Goal: Use online tool/utility: Utilize a website feature to perform a specific function

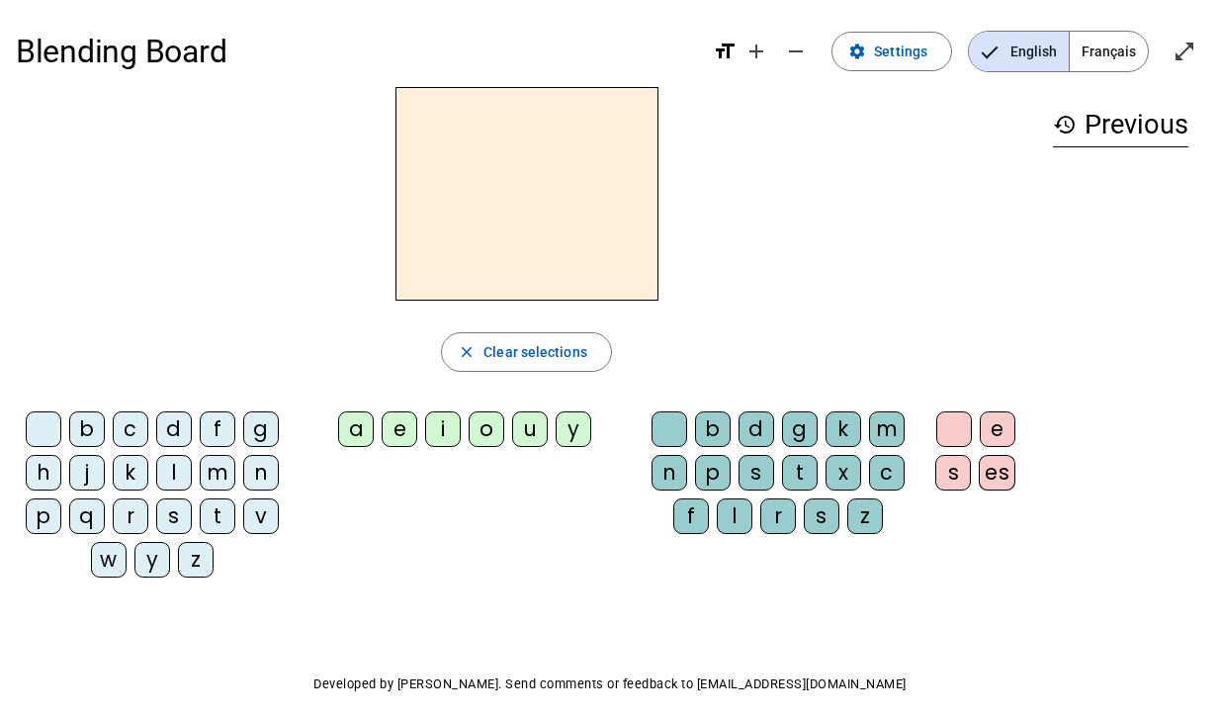
click at [530, 194] on h2 at bounding box center [526, 193] width 263 height 213
click at [1101, 55] on span "Français" at bounding box center [1108, 52] width 78 height 40
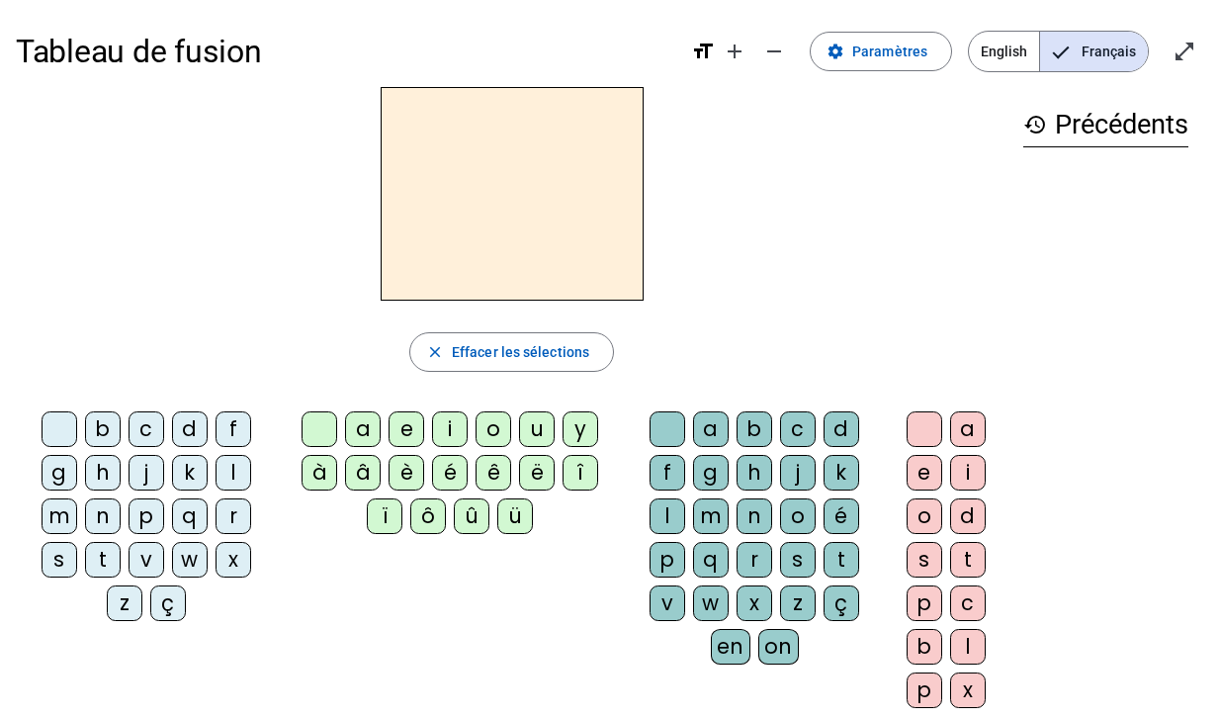
click at [560, 132] on h2 at bounding box center [512, 193] width 263 height 213
click at [360, 418] on div "a" at bounding box center [363, 429] width 36 height 36
click at [236, 469] on div "l" at bounding box center [233, 473] width 36 height 36
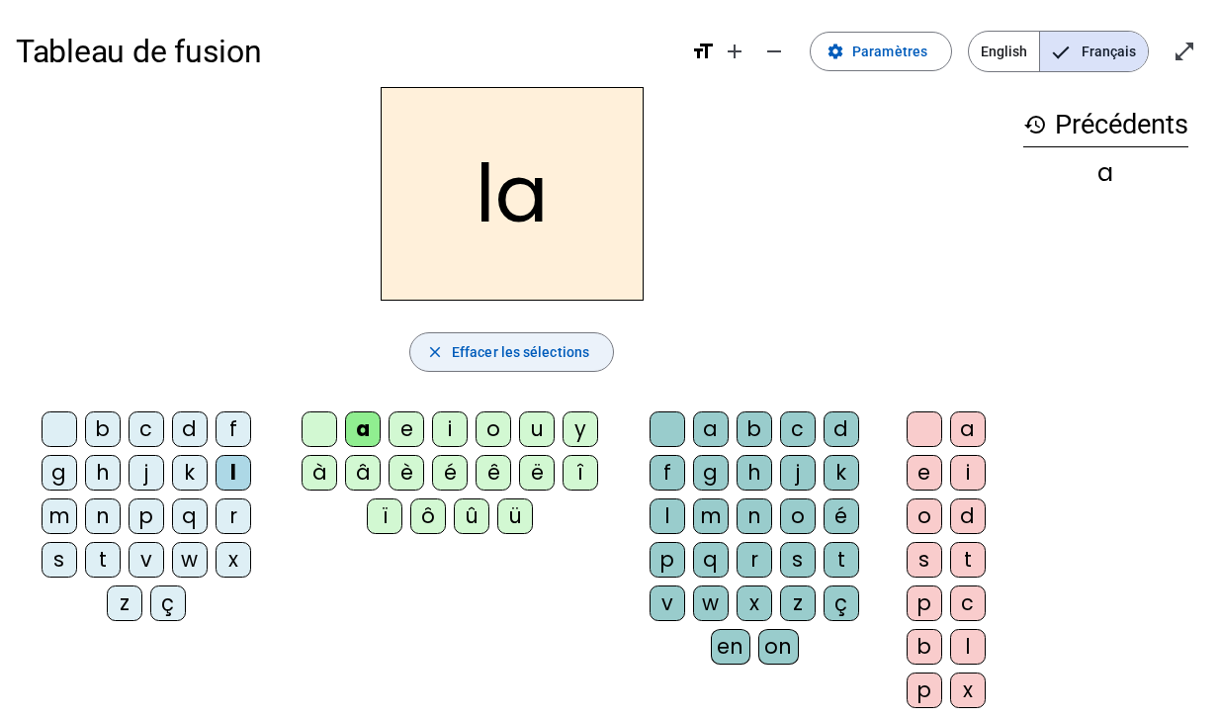
click at [434, 347] on mat-icon "close" at bounding box center [435, 352] width 18 height 18
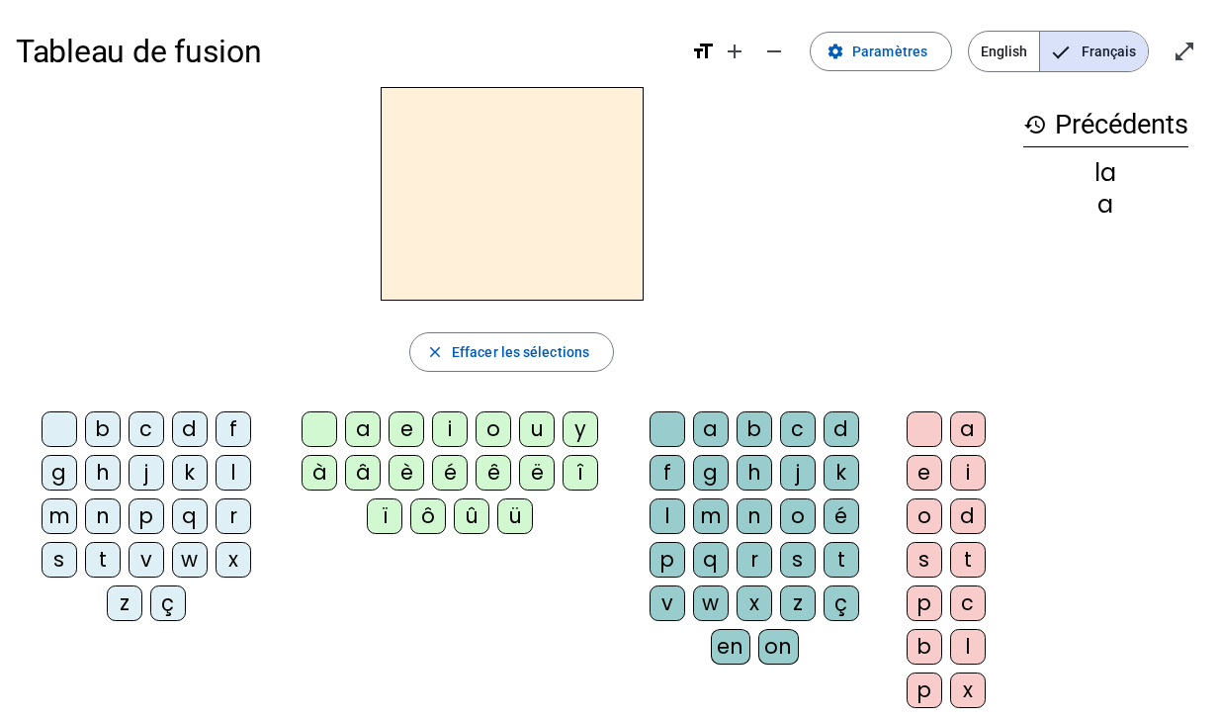
click at [362, 431] on div "a" at bounding box center [363, 429] width 36 height 36
click at [234, 476] on div "l" at bounding box center [233, 473] width 36 height 36
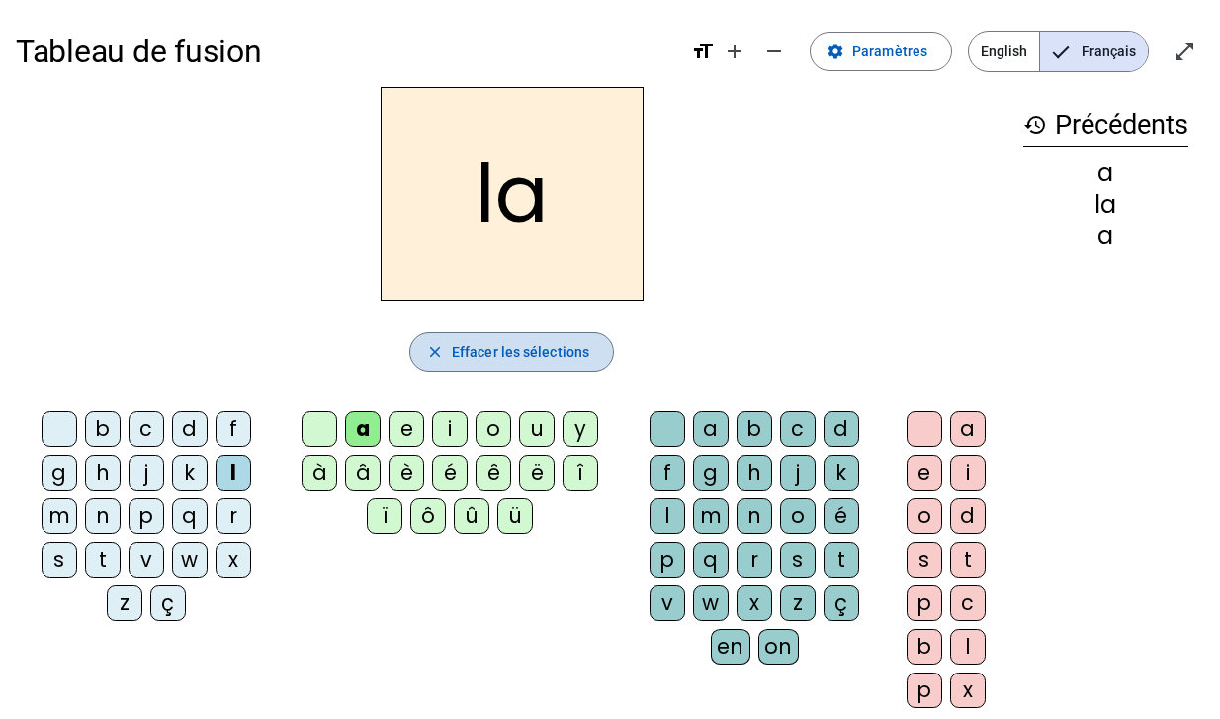
click at [436, 356] on mat-icon "close" at bounding box center [435, 352] width 18 height 18
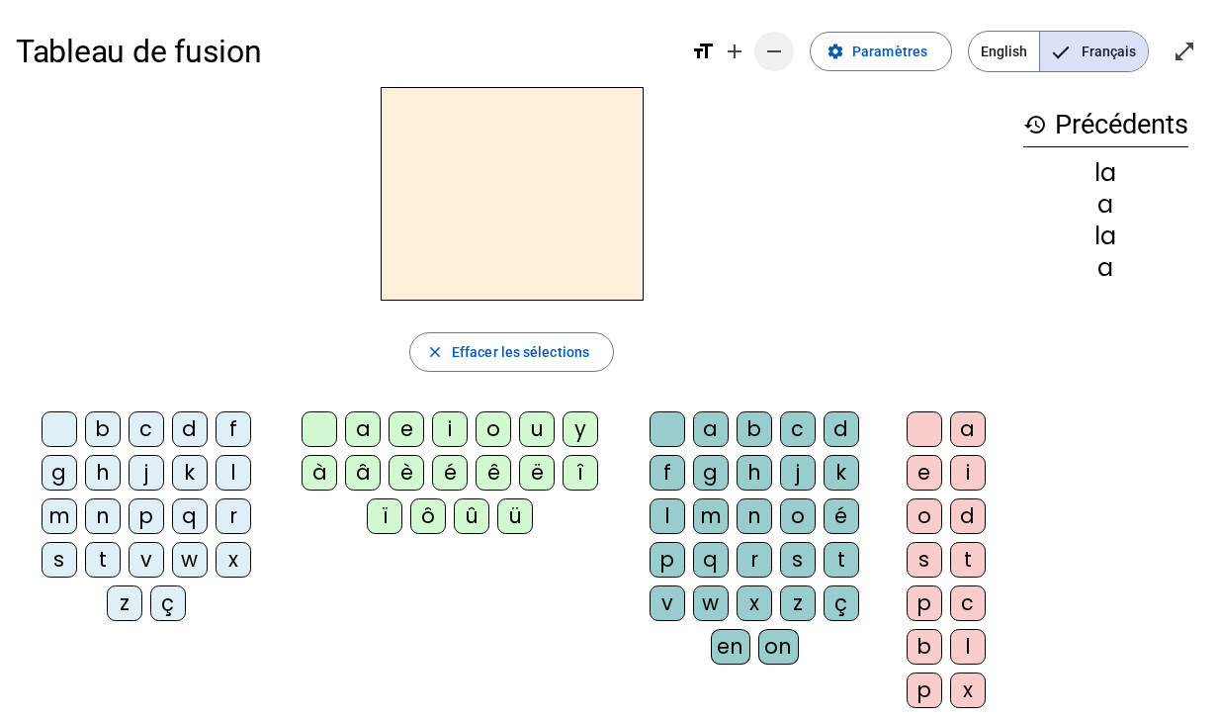
click at [772, 59] on mat-icon "remove" at bounding box center [774, 52] width 24 height 24
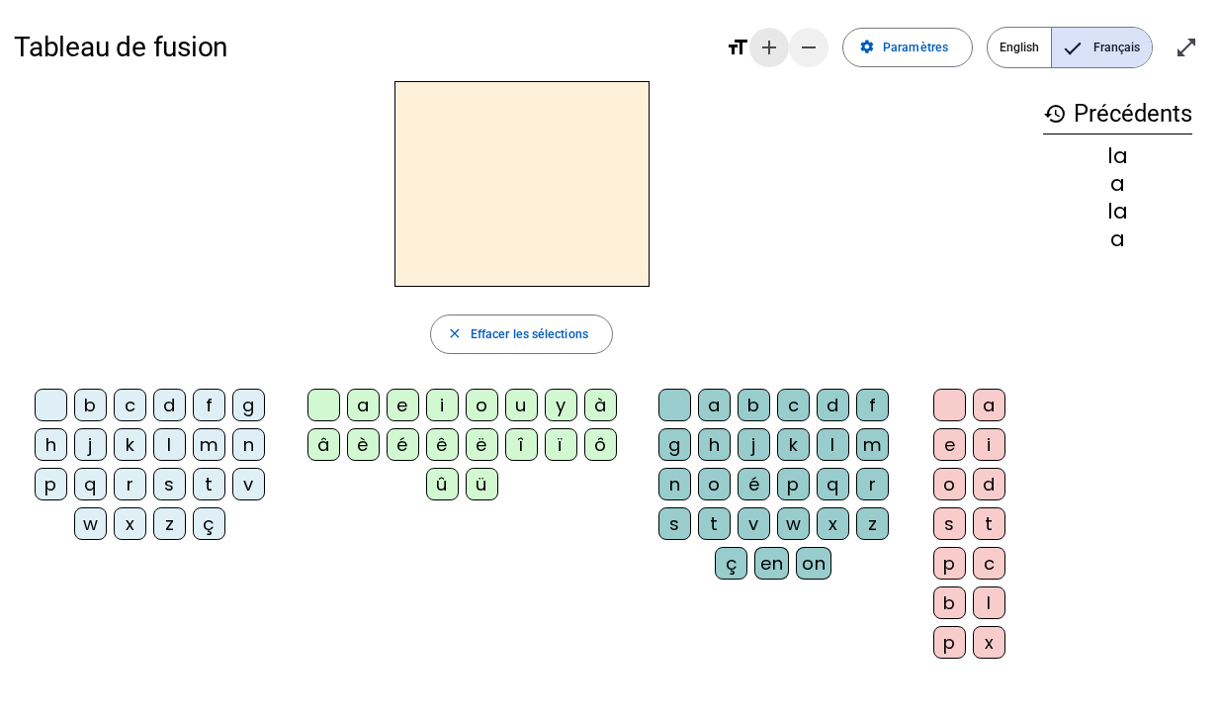
click at [772, 59] on span "Augmenter la taille de la police" at bounding box center [768, 47] width 47 height 47
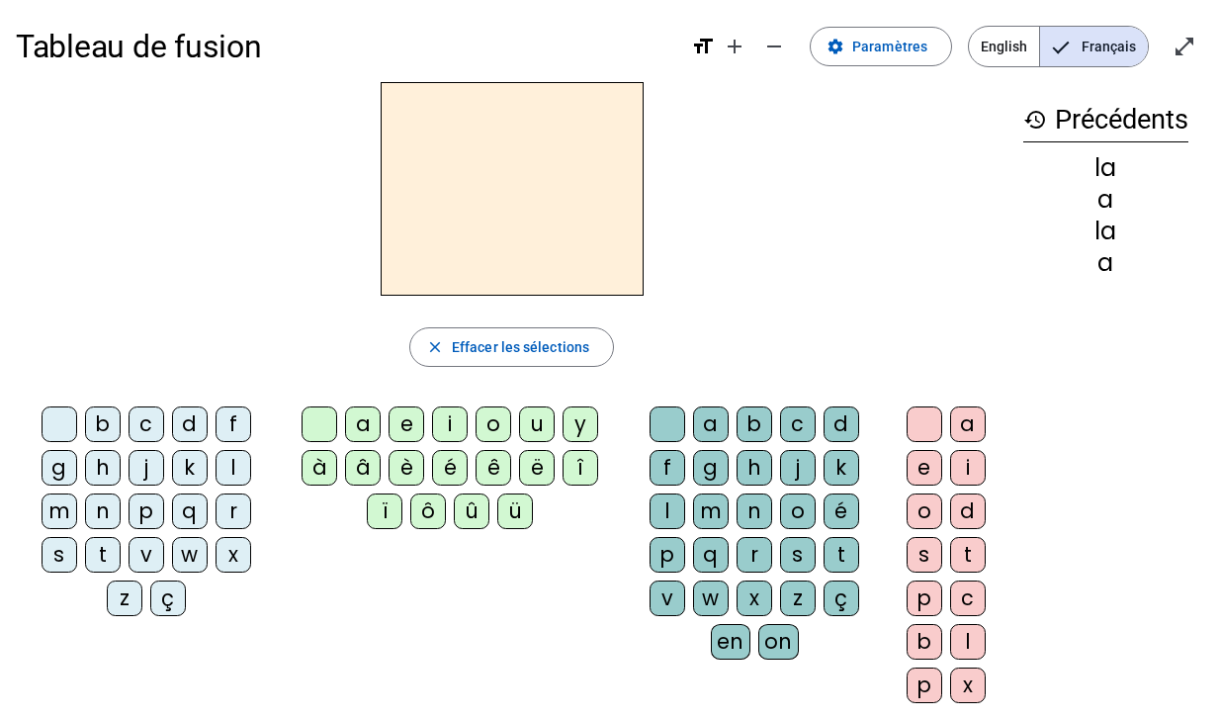
scroll to position [148, 0]
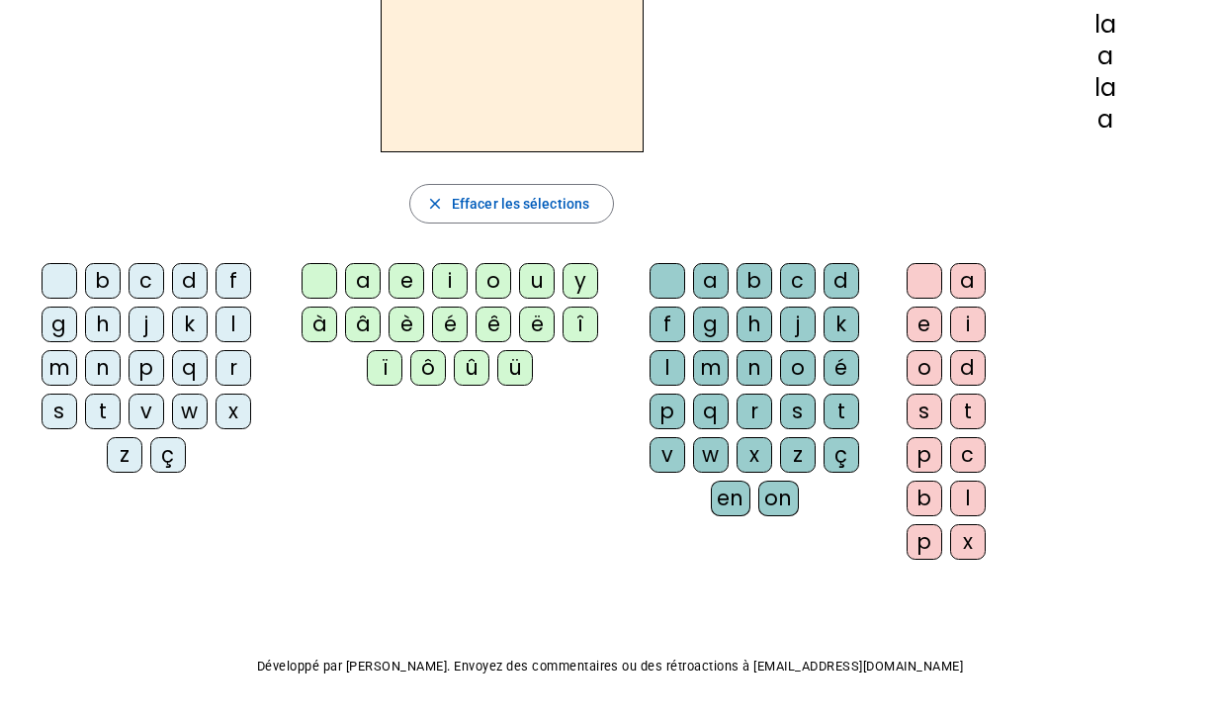
click at [716, 282] on div "a" at bounding box center [711, 281] width 36 height 36
click at [442, 198] on mat-icon "close" at bounding box center [435, 204] width 18 height 18
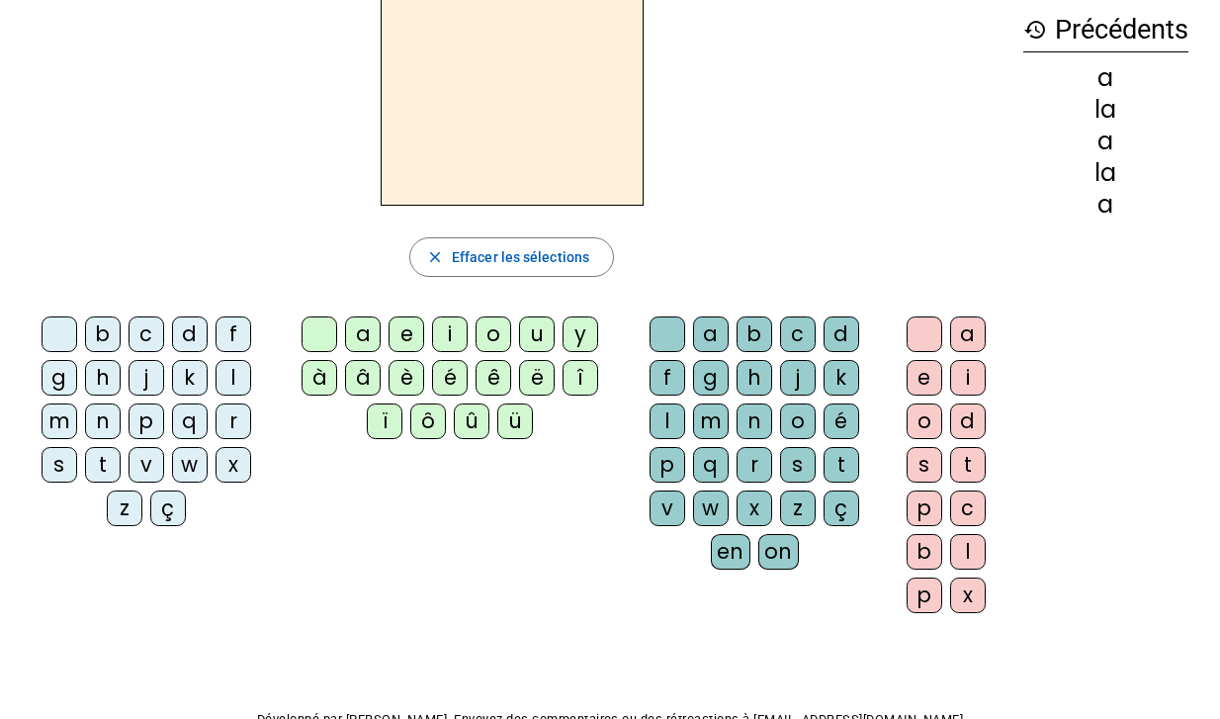
click at [960, 321] on div "a" at bounding box center [968, 334] width 36 height 36
click at [232, 370] on div "l" at bounding box center [233, 378] width 36 height 36
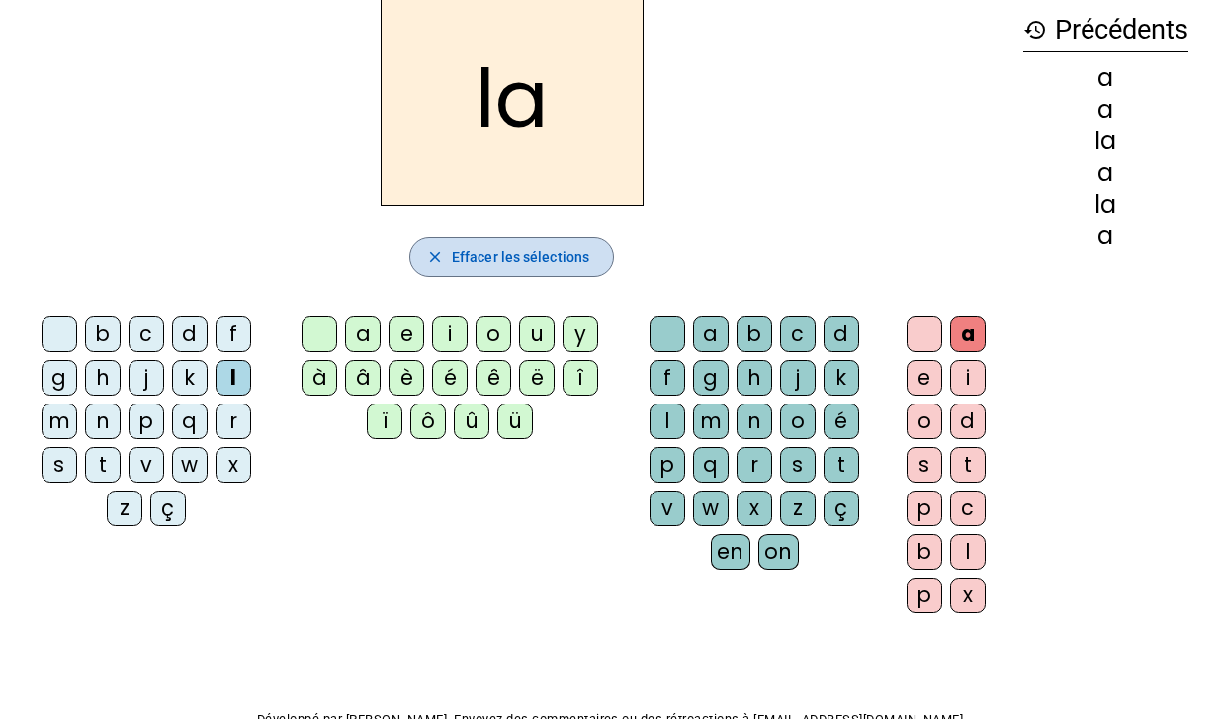
click at [562, 256] on span "Effacer les sélections" at bounding box center [520, 257] width 137 height 24
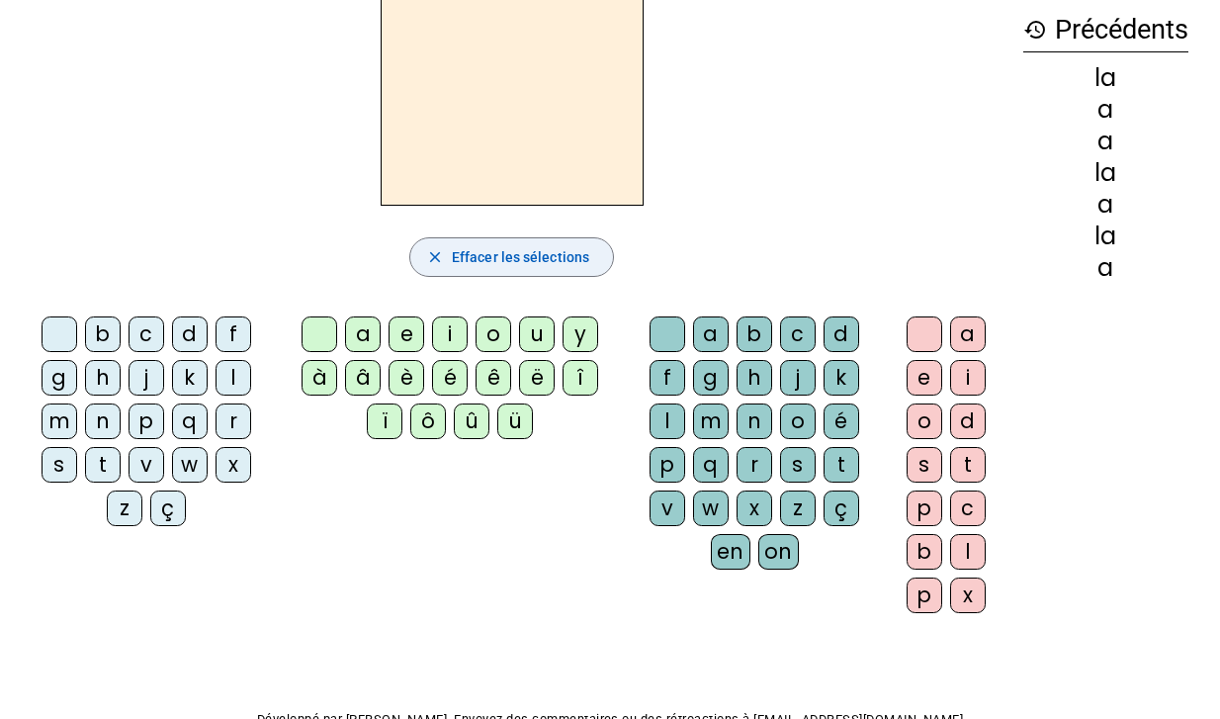
click at [552, 253] on span "Effacer les sélections" at bounding box center [520, 257] width 137 height 24
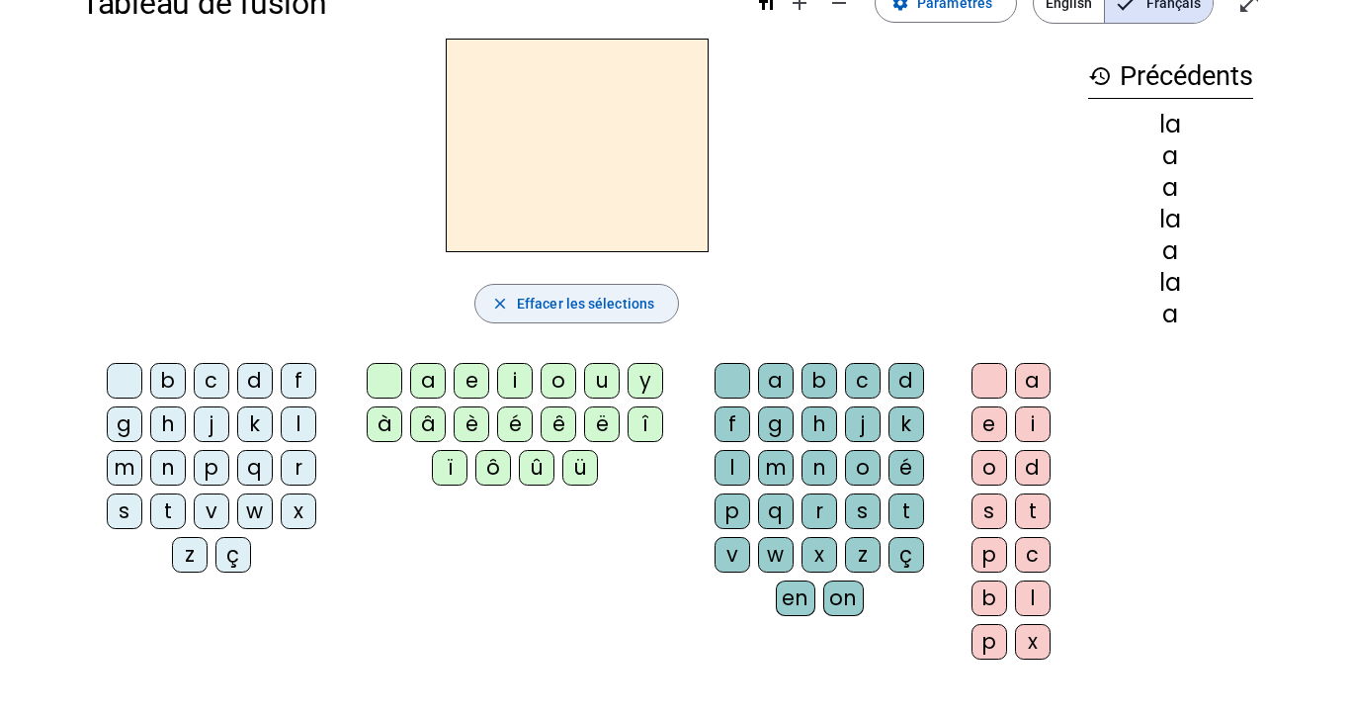
scroll to position [0, 0]
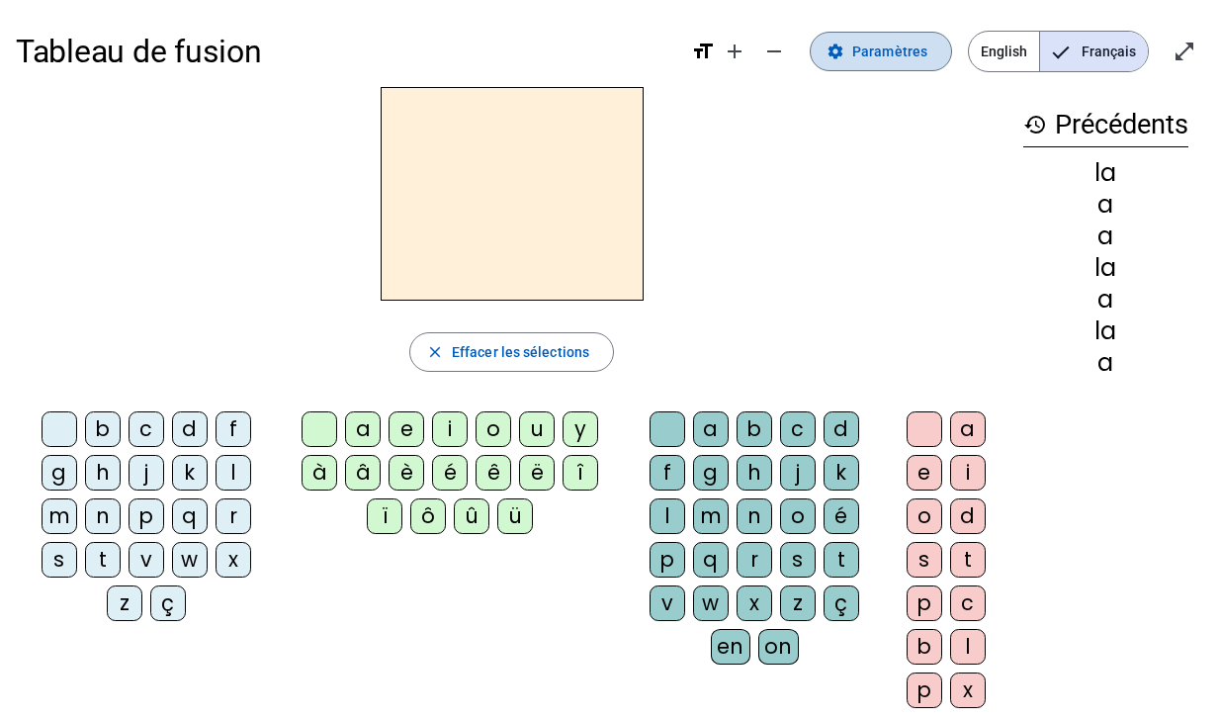
click at [908, 46] on span "Paramètres" at bounding box center [889, 52] width 75 height 24
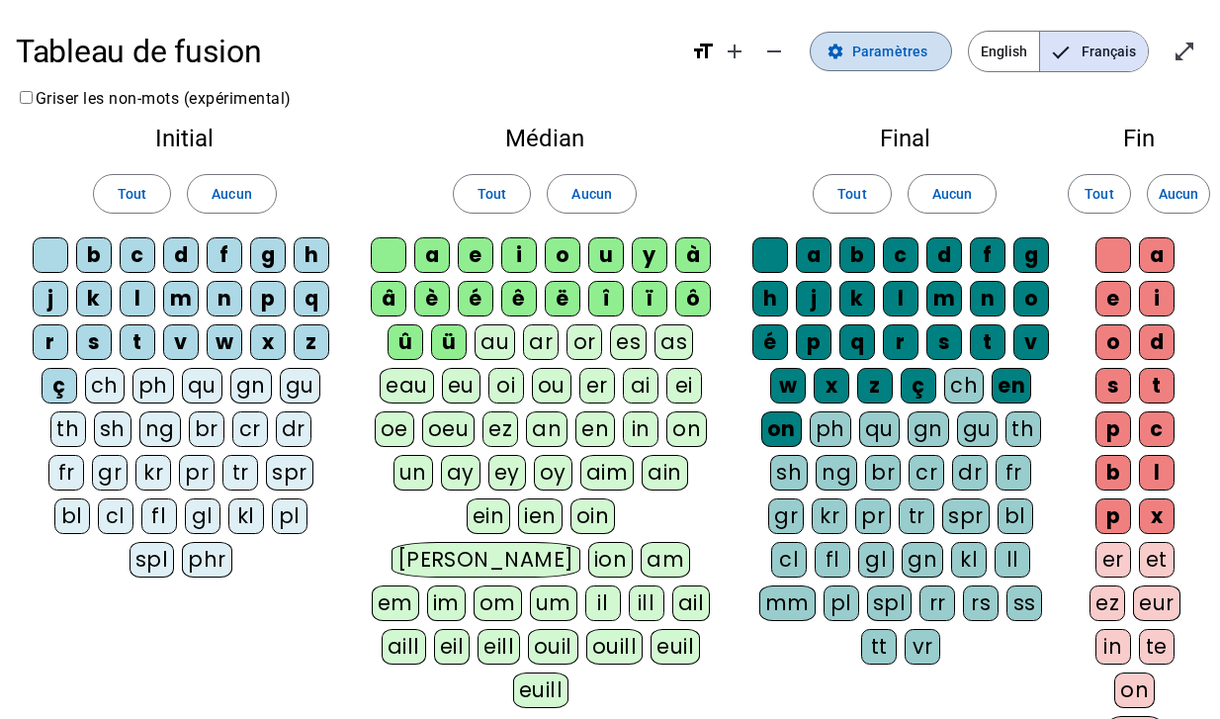
click at [908, 45] on span "Paramètres" at bounding box center [889, 52] width 75 height 24
click at [901, 57] on span "Paramètres" at bounding box center [889, 52] width 75 height 24
click at [773, 49] on mat-icon "remove" at bounding box center [774, 52] width 24 height 24
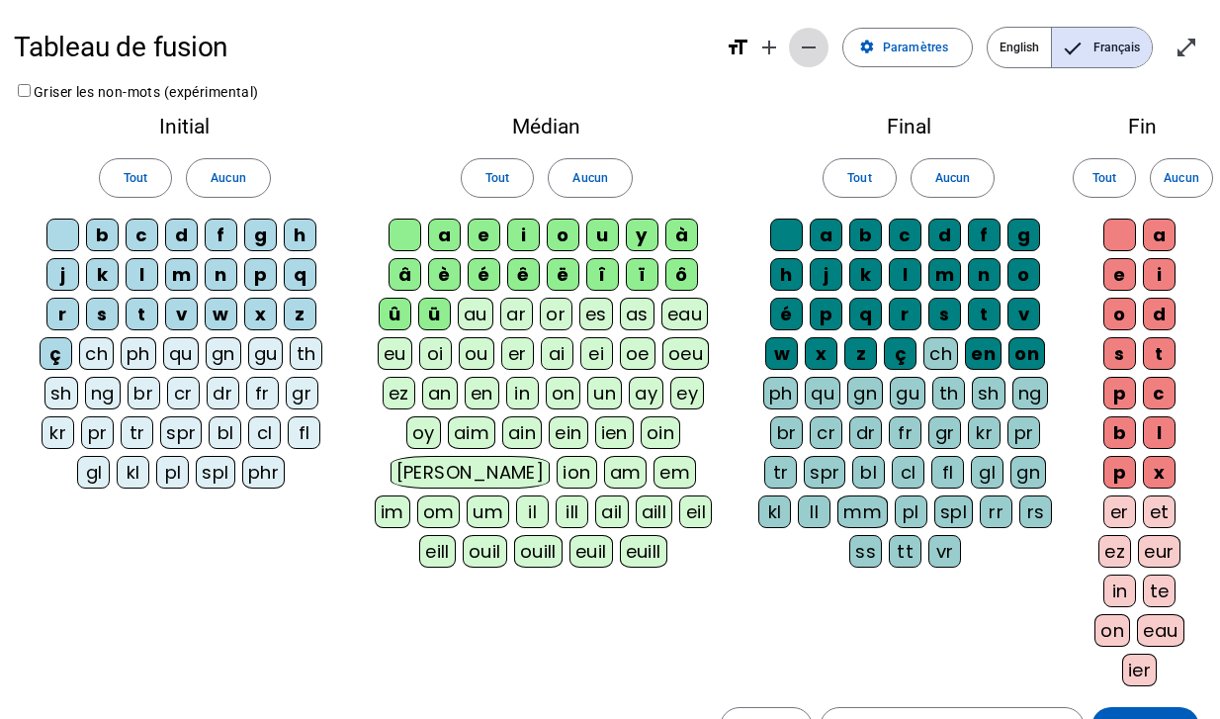
click at [811, 47] on mat-icon "remove" at bounding box center [809, 48] width 24 height 24
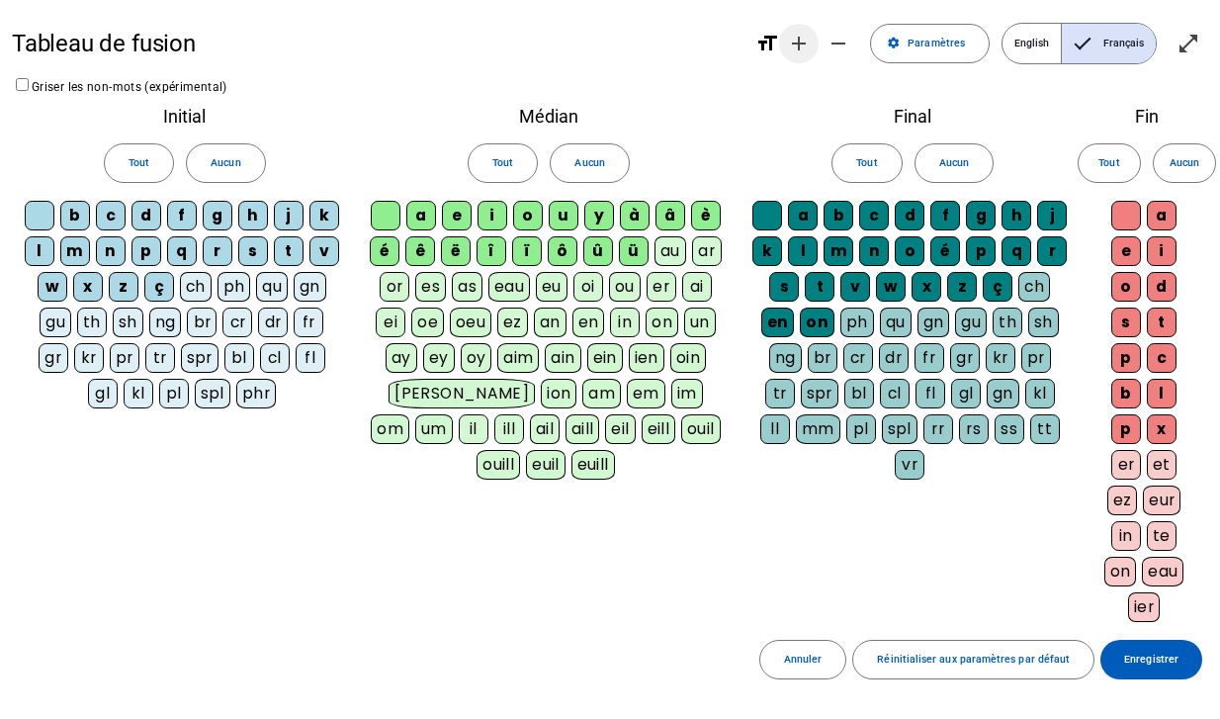
click at [803, 43] on mat-icon "add" at bounding box center [799, 44] width 24 height 24
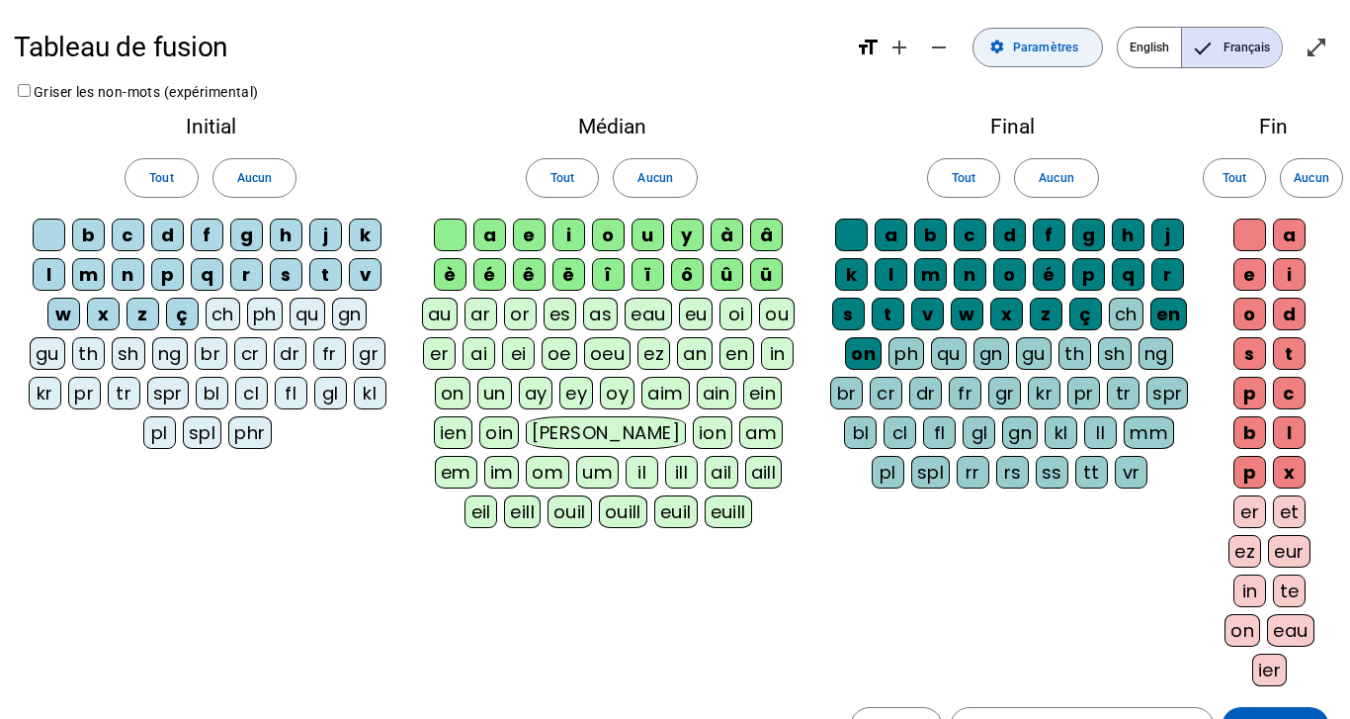
click at [1050, 61] on span at bounding box center [1038, 47] width 128 height 47
click at [1148, 38] on span "English" at bounding box center [1149, 48] width 63 height 40
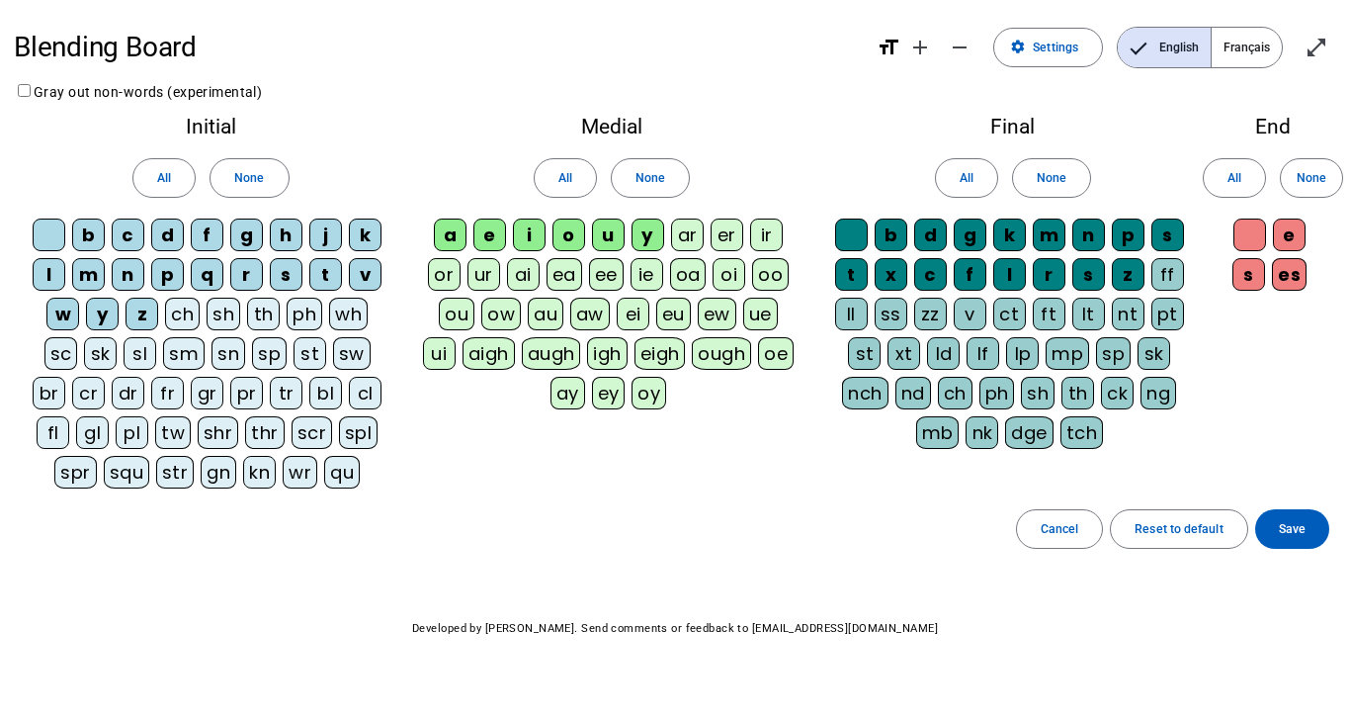
click at [1219, 48] on span "Français" at bounding box center [1247, 48] width 70 height 40
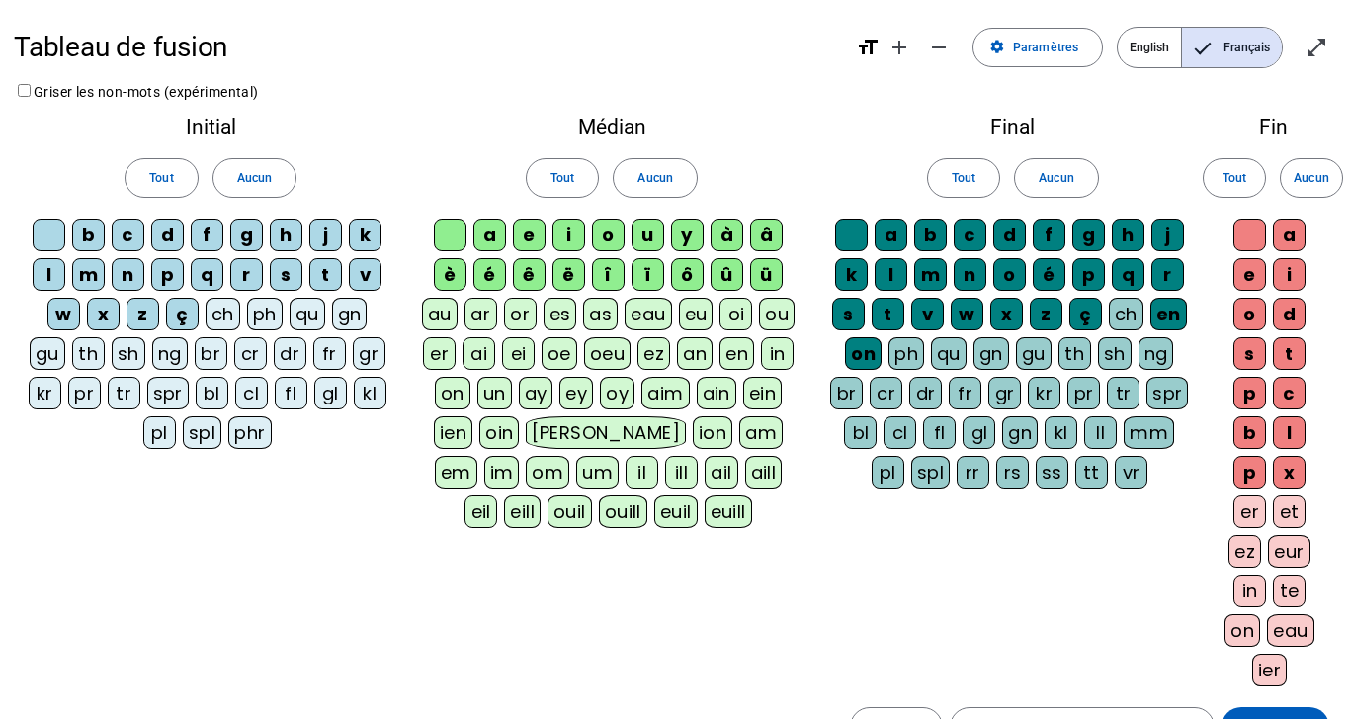
click at [865, 49] on mat-icon "format_size" at bounding box center [868, 48] width 24 height 24
click at [938, 43] on mat-icon "remove" at bounding box center [939, 48] width 24 height 24
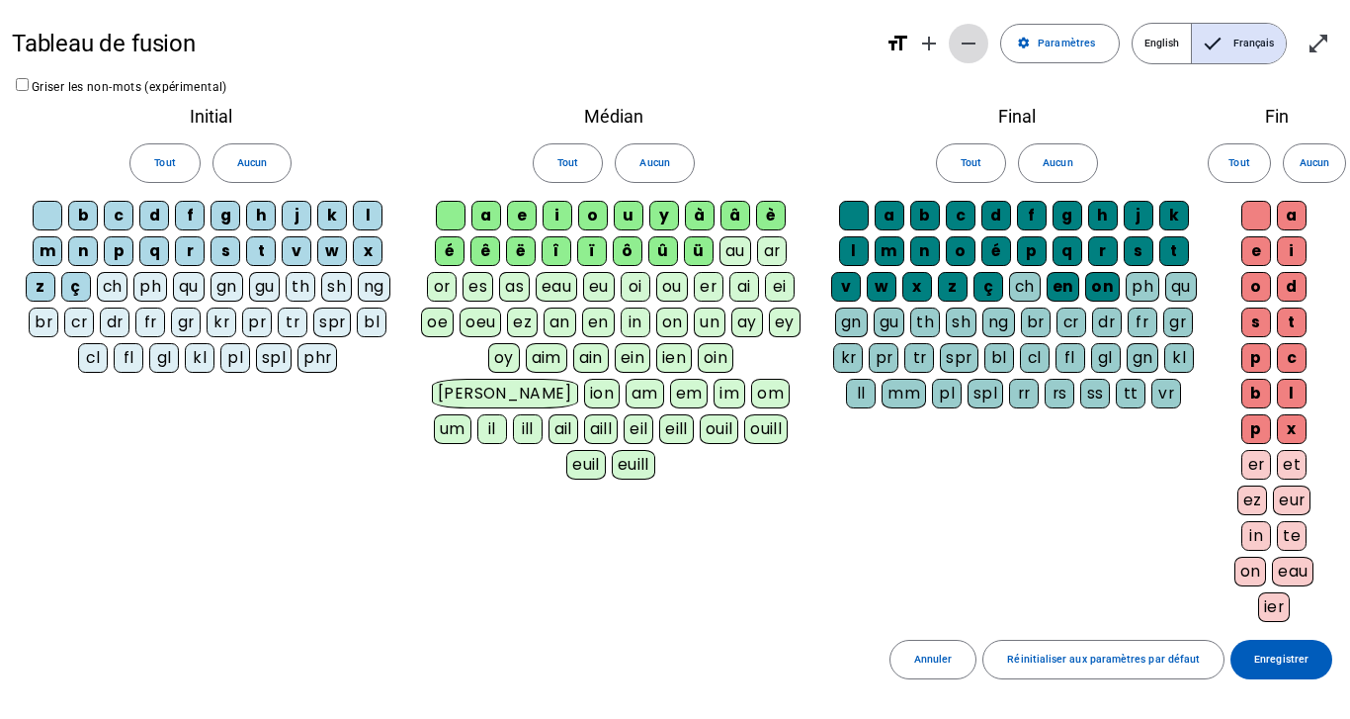
click at [978, 39] on mat-icon "remove" at bounding box center [969, 44] width 24 height 24
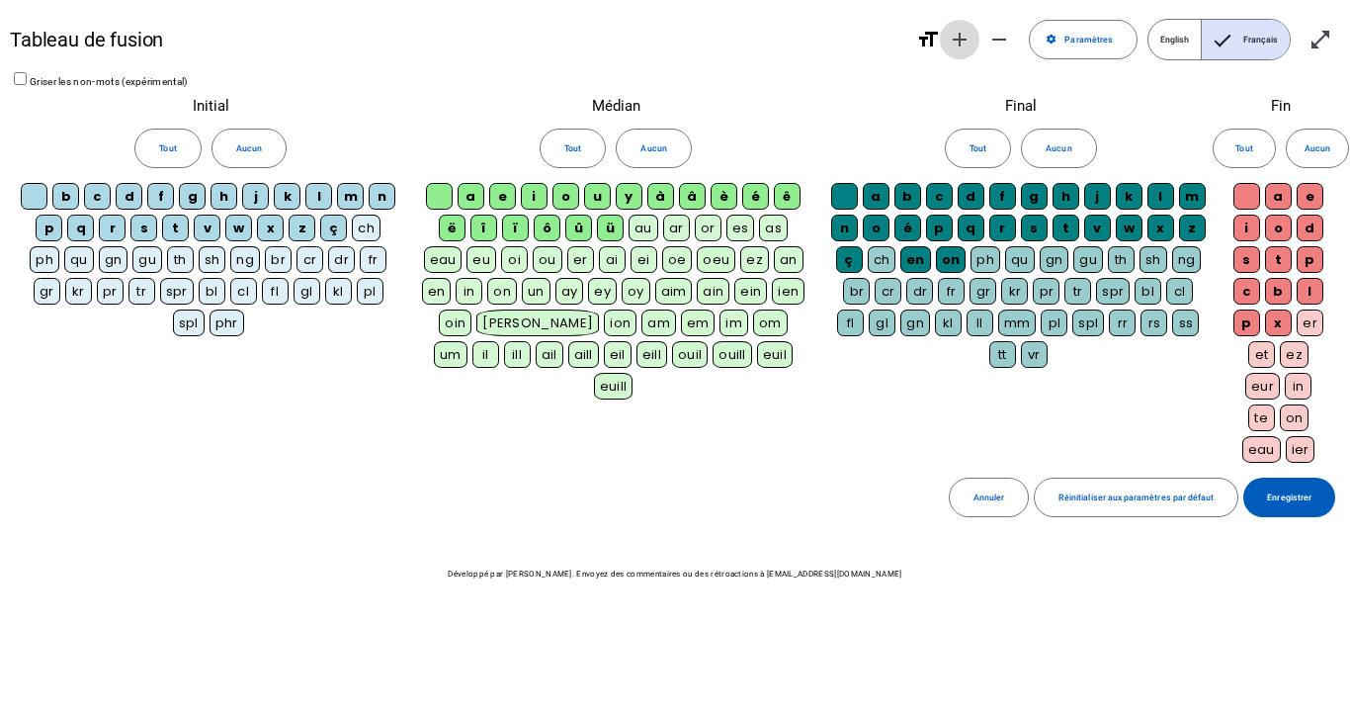
click at [948, 39] on span "Augmenter la taille de la police" at bounding box center [959, 39] width 47 height 47
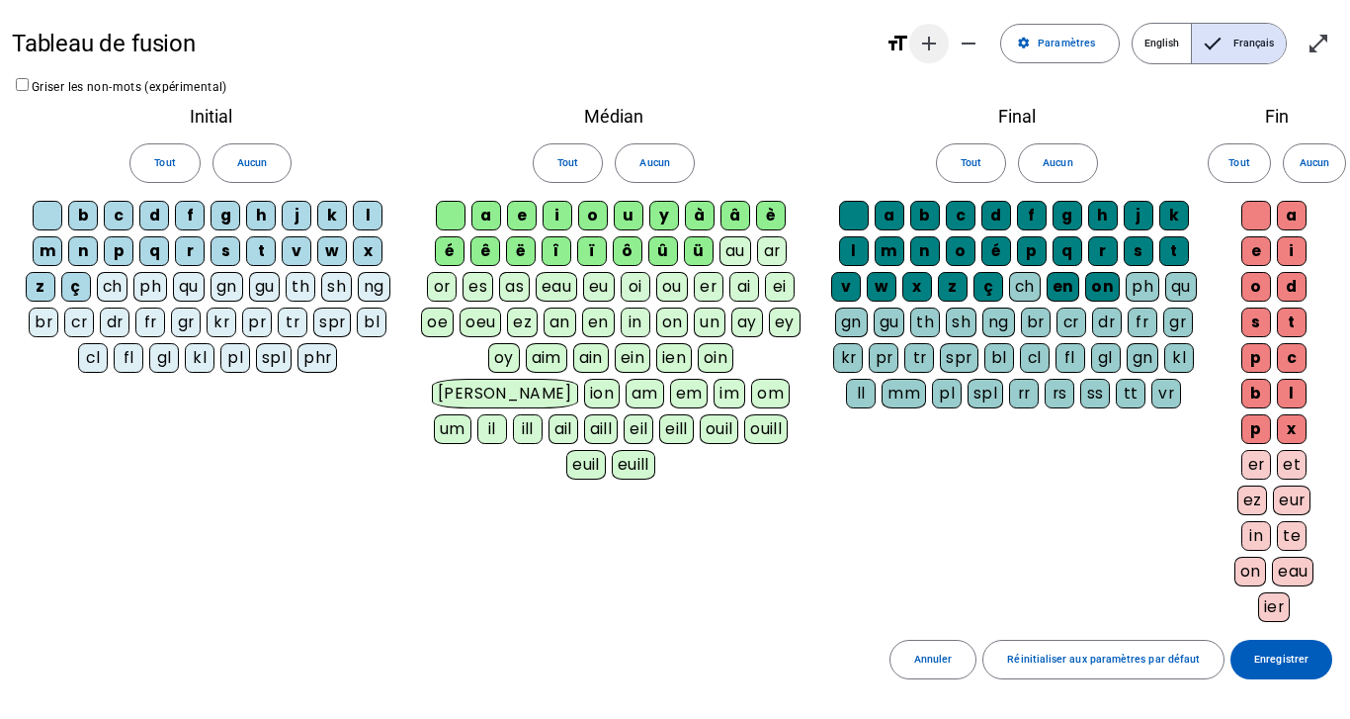
click at [948, 39] on span "Augmenter la taille de la police" at bounding box center [928, 43] width 47 height 47
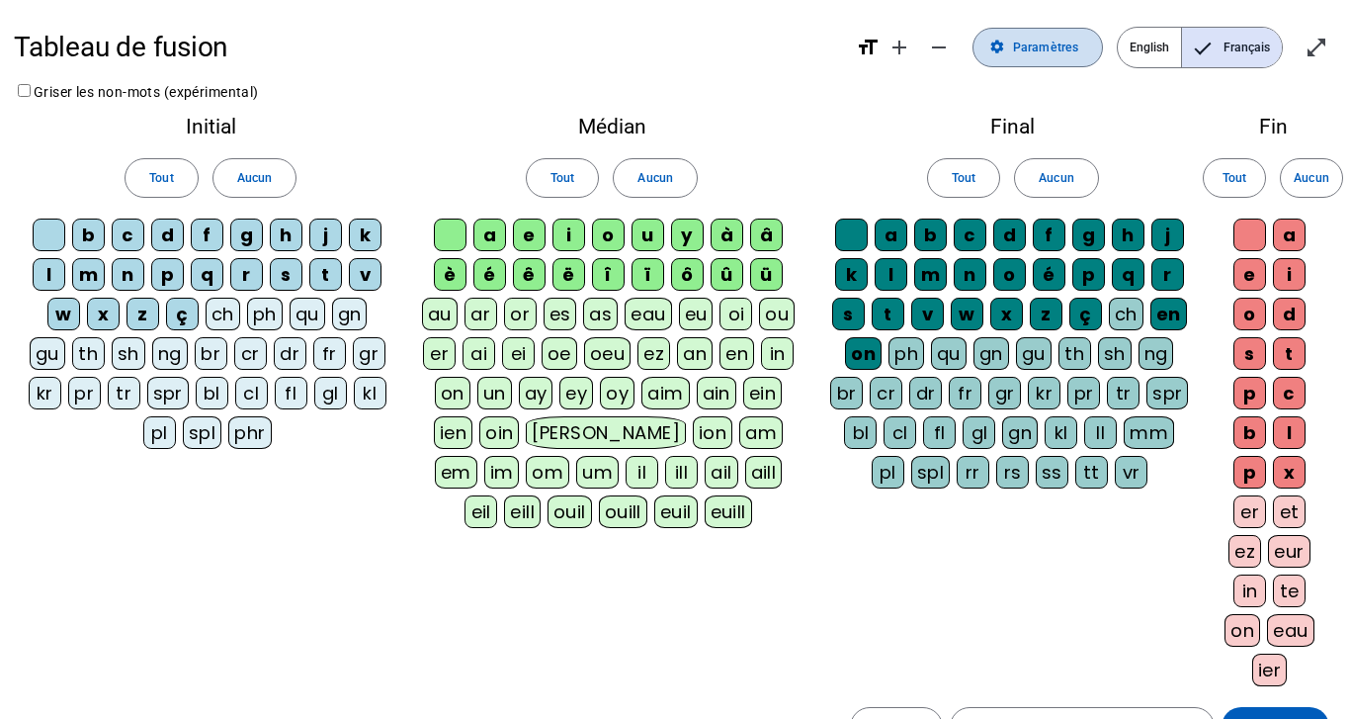
click at [1003, 43] on mat-icon "settings" at bounding box center [997, 48] width 16 height 16
click at [1028, 47] on span "Paramètres" at bounding box center [1045, 48] width 65 height 21
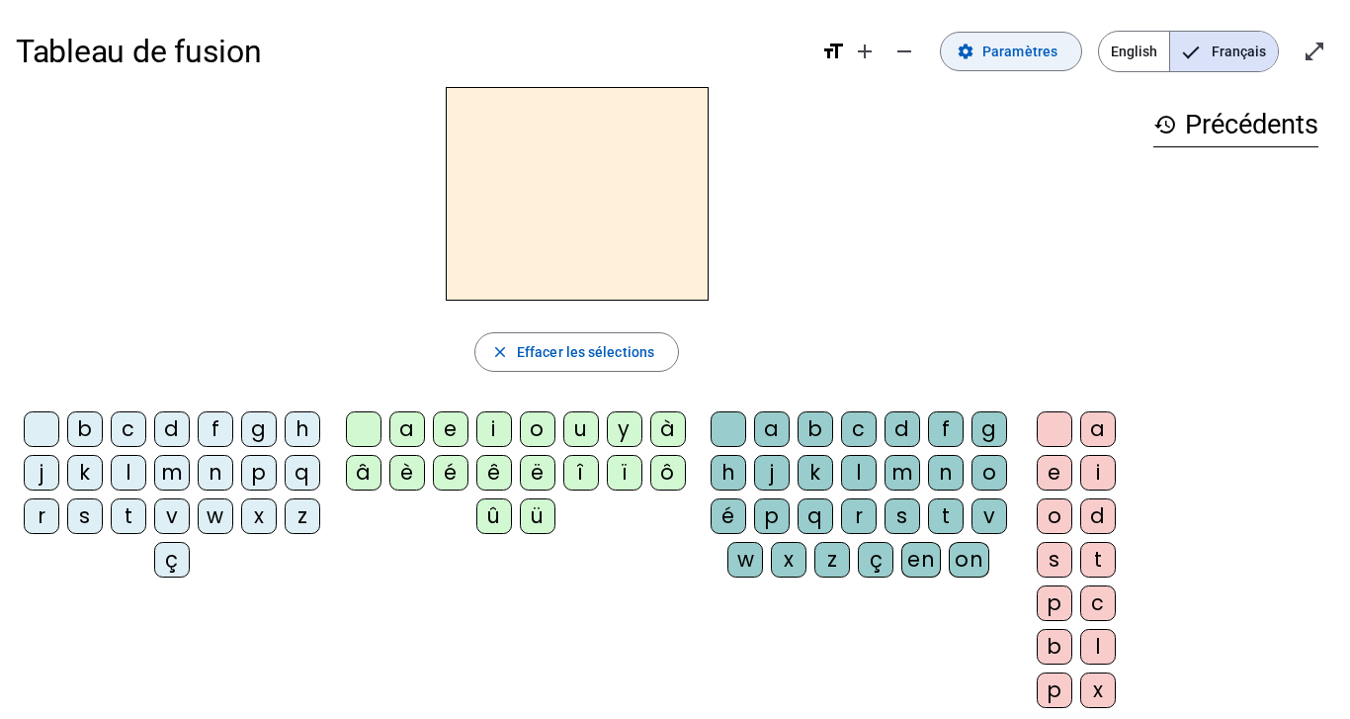
click at [1015, 40] on span "Paramètres" at bounding box center [1019, 52] width 75 height 24
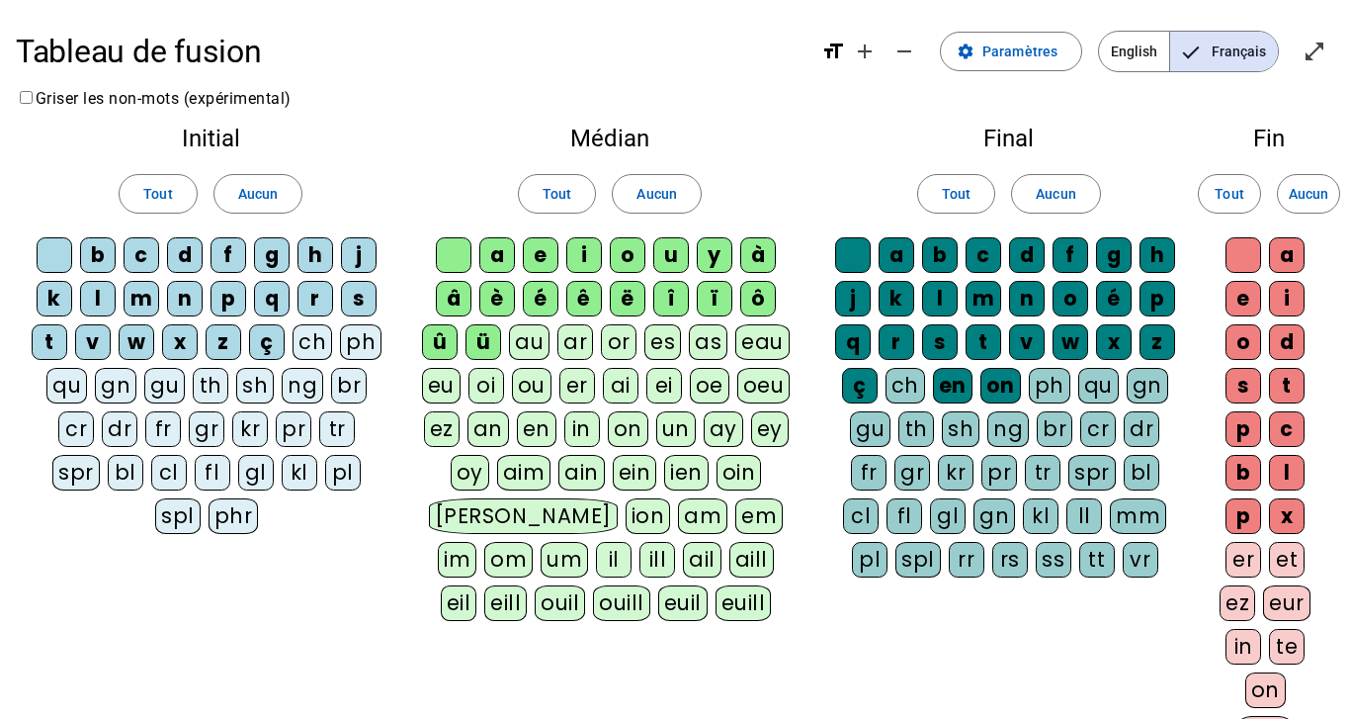
click at [313, 247] on div "h" at bounding box center [315, 255] width 36 height 36
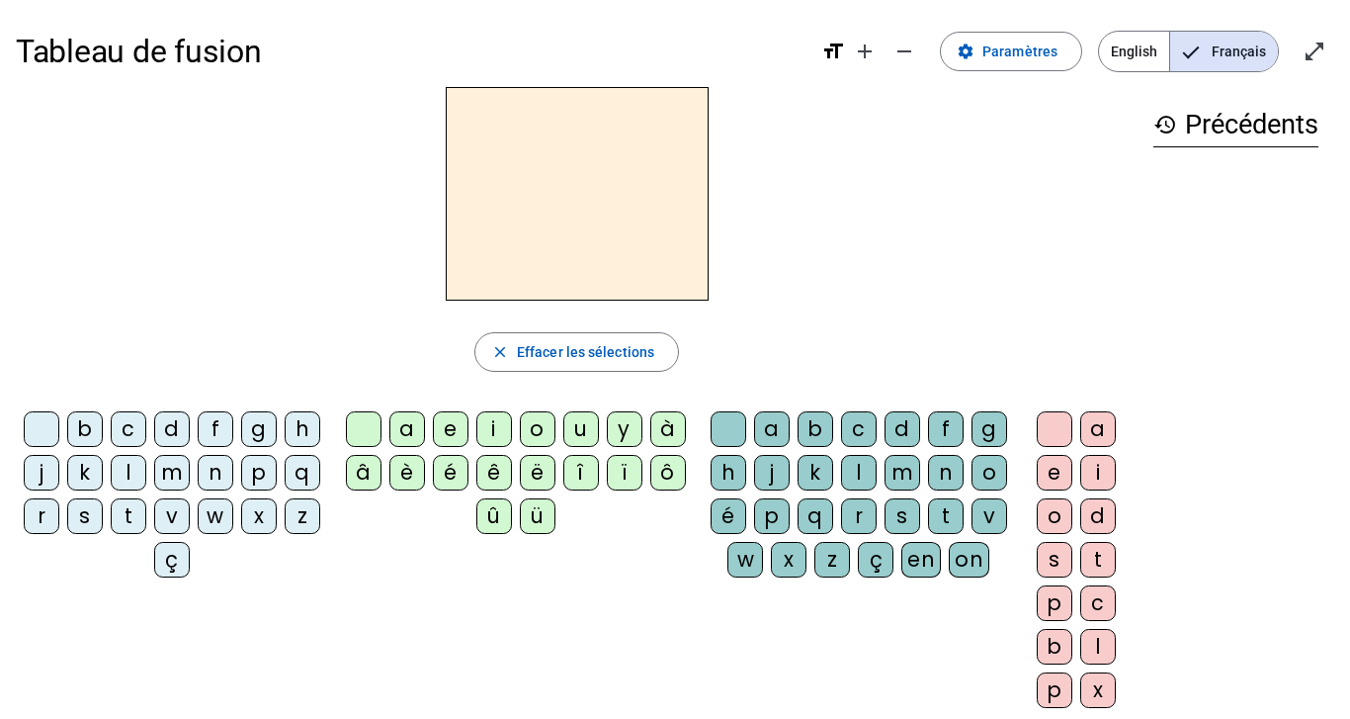
click at [285, 447] on div "h" at bounding box center [303, 429] width 36 height 36
click at [495, 423] on div "i" at bounding box center [494, 429] width 36 height 36
click at [833, 430] on div "b" at bounding box center [816, 429] width 36 height 36
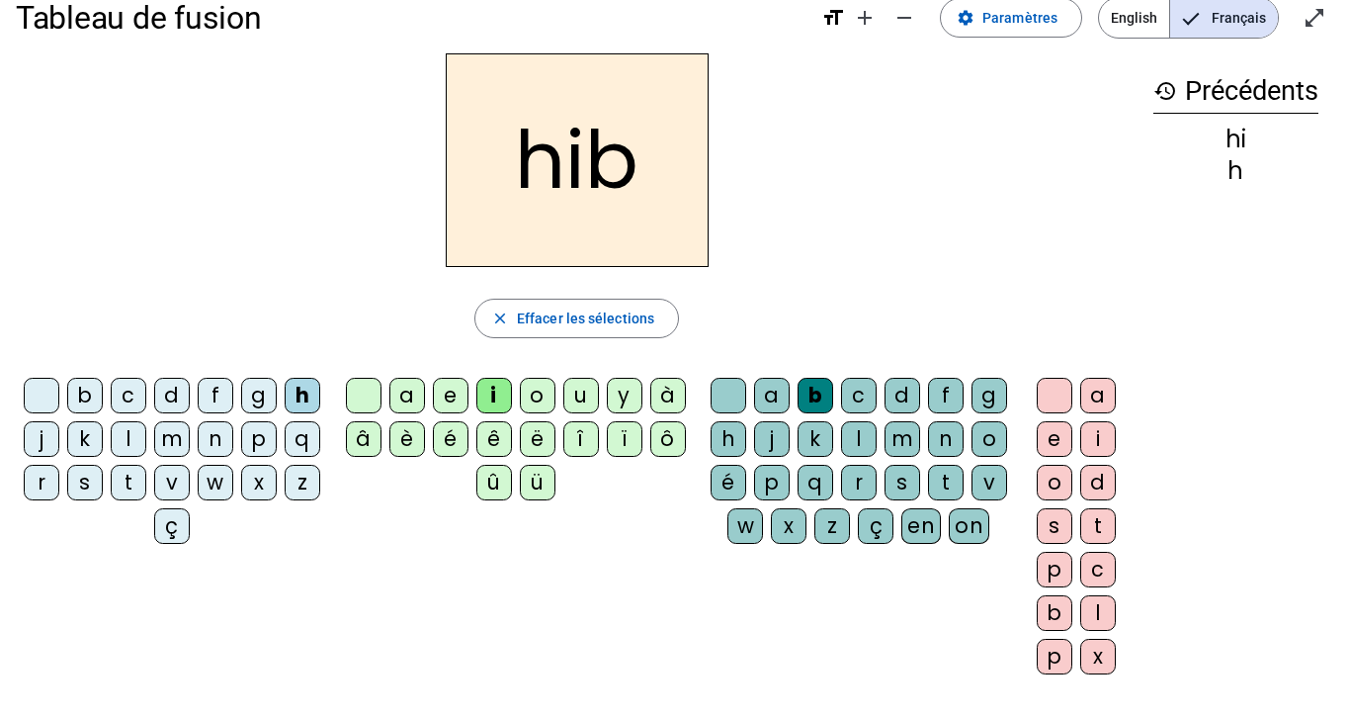
scroll to position [16, 0]
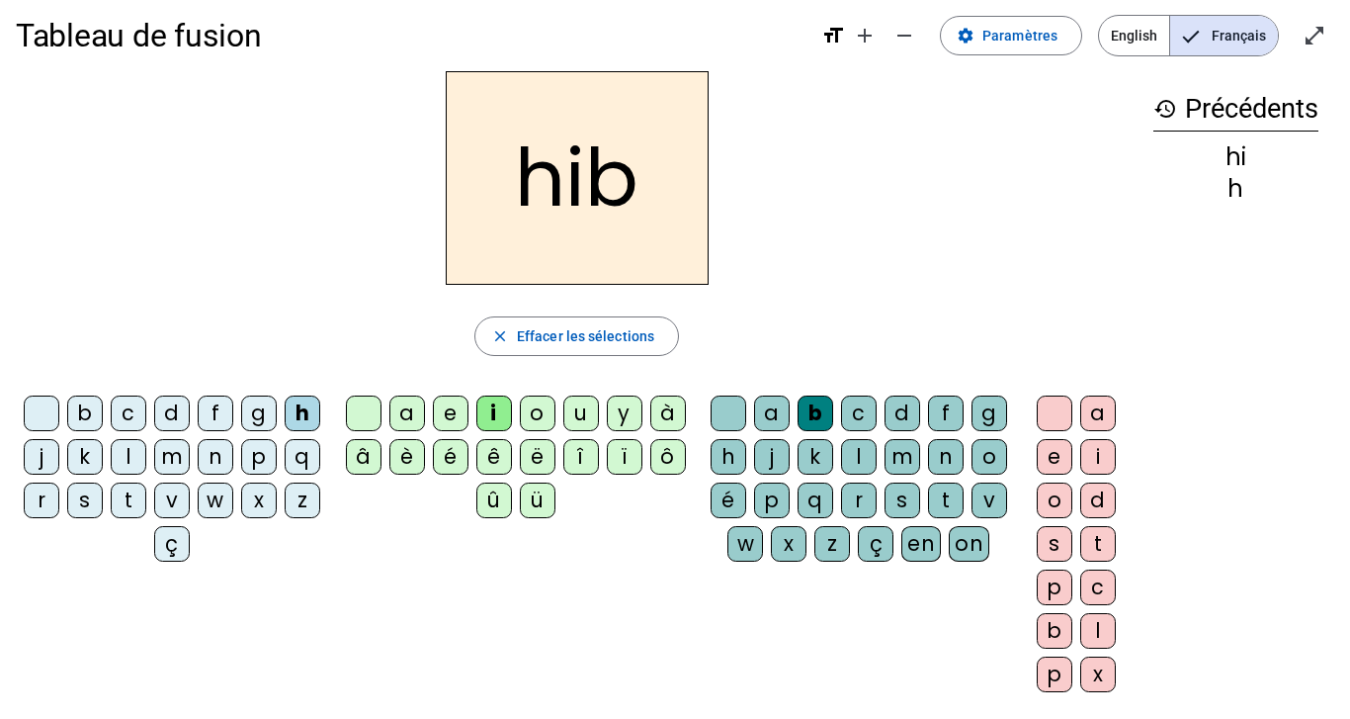
click at [580, 409] on div "u" at bounding box center [581, 413] width 36 height 36
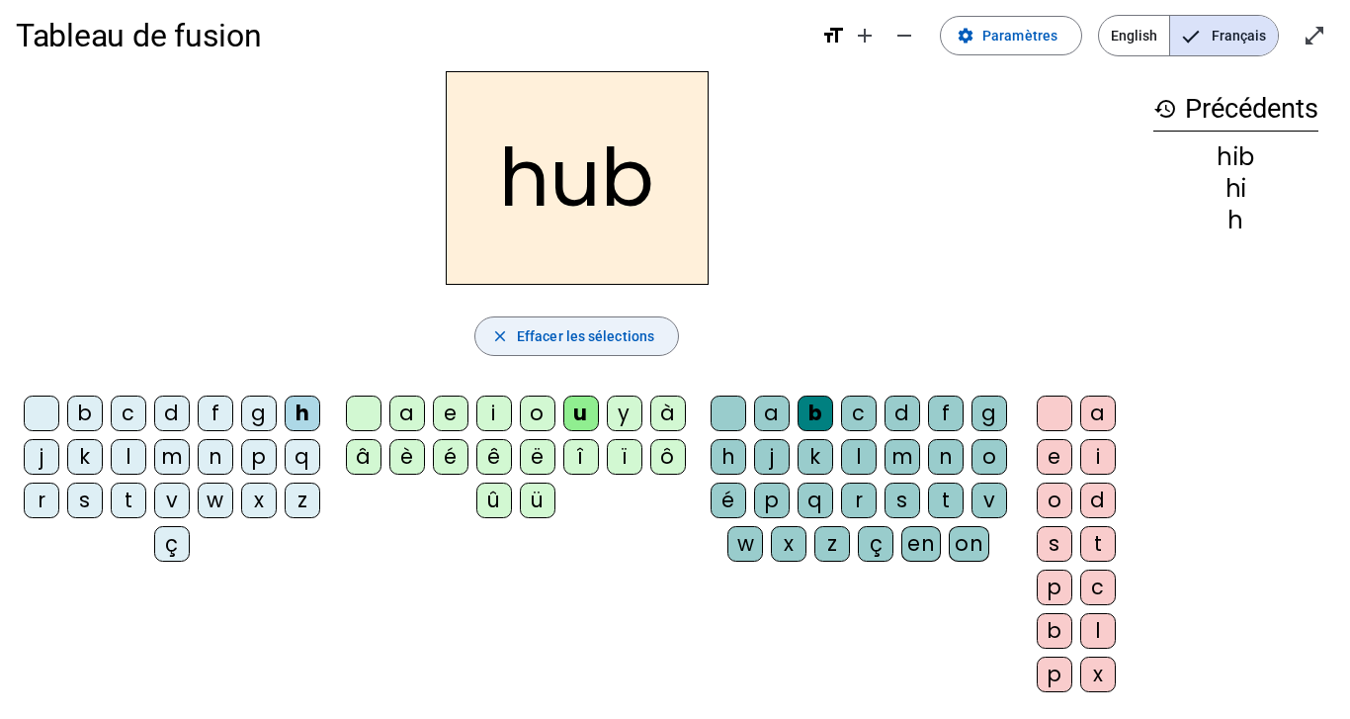
click at [499, 341] on mat-icon "close" at bounding box center [500, 336] width 18 height 18
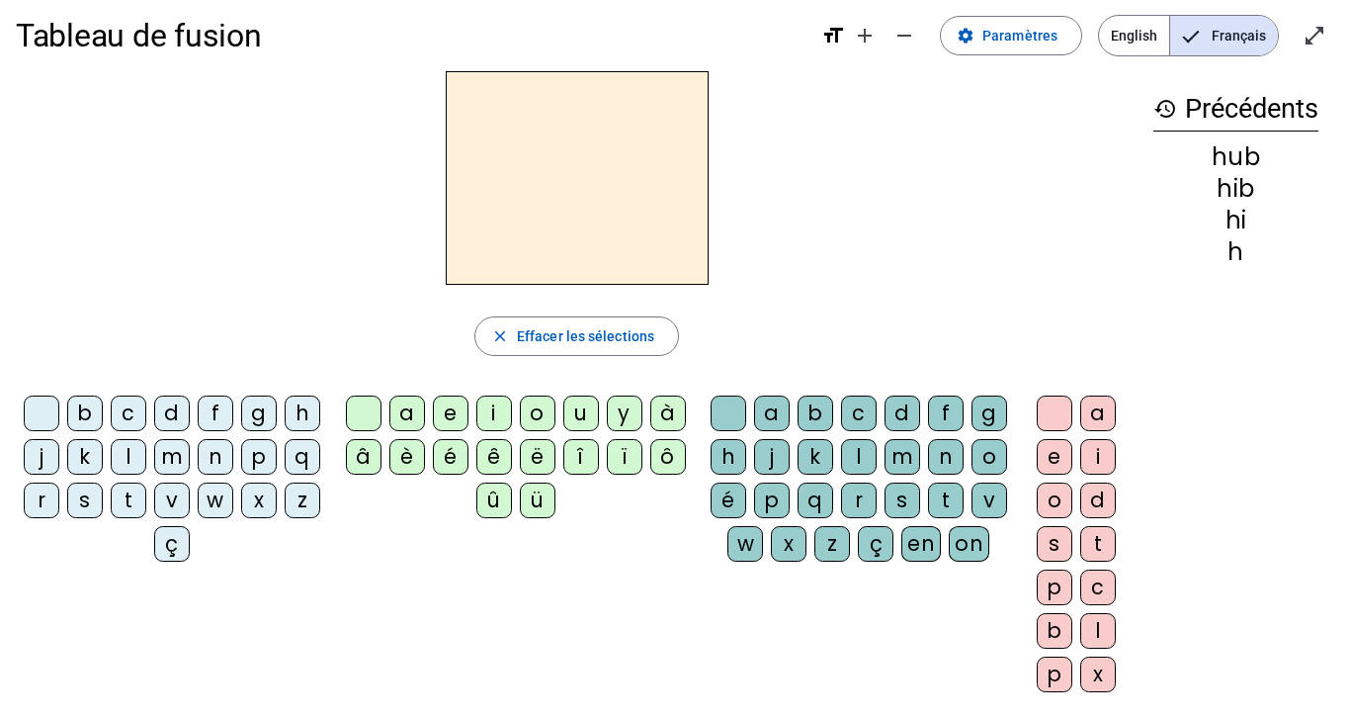
click at [285, 431] on div "h" at bounding box center [303, 413] width 36 height 36
click at [492, 409] on div "i" at bounding box center [494, 413] width 36 height 36
click at [833, 416] on div "b" at bounding box center [816, 413] width 36 height 36
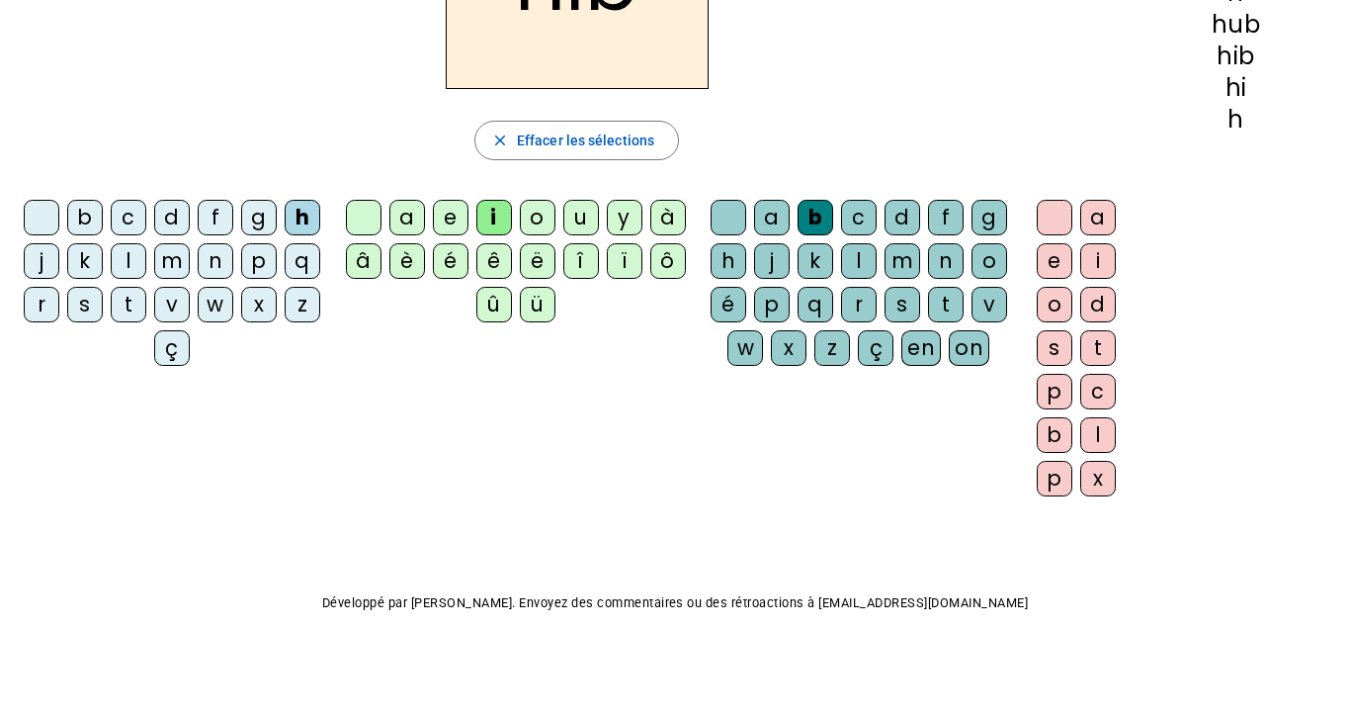
scroll to position [0, 0]
